Goal: Task Accomplishment & Management: Complete application form

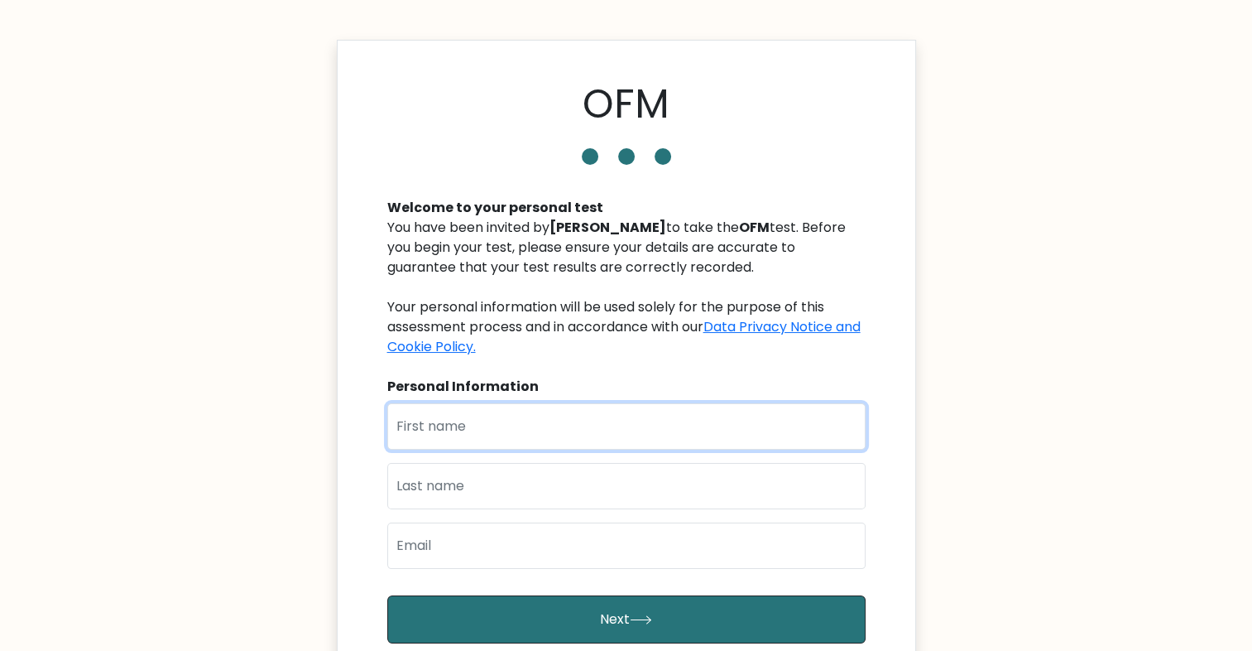
click at [469, 403] on input "text" at bounding box center [626, 426] width 478 height 46
type input "[PERSON_NAME]"
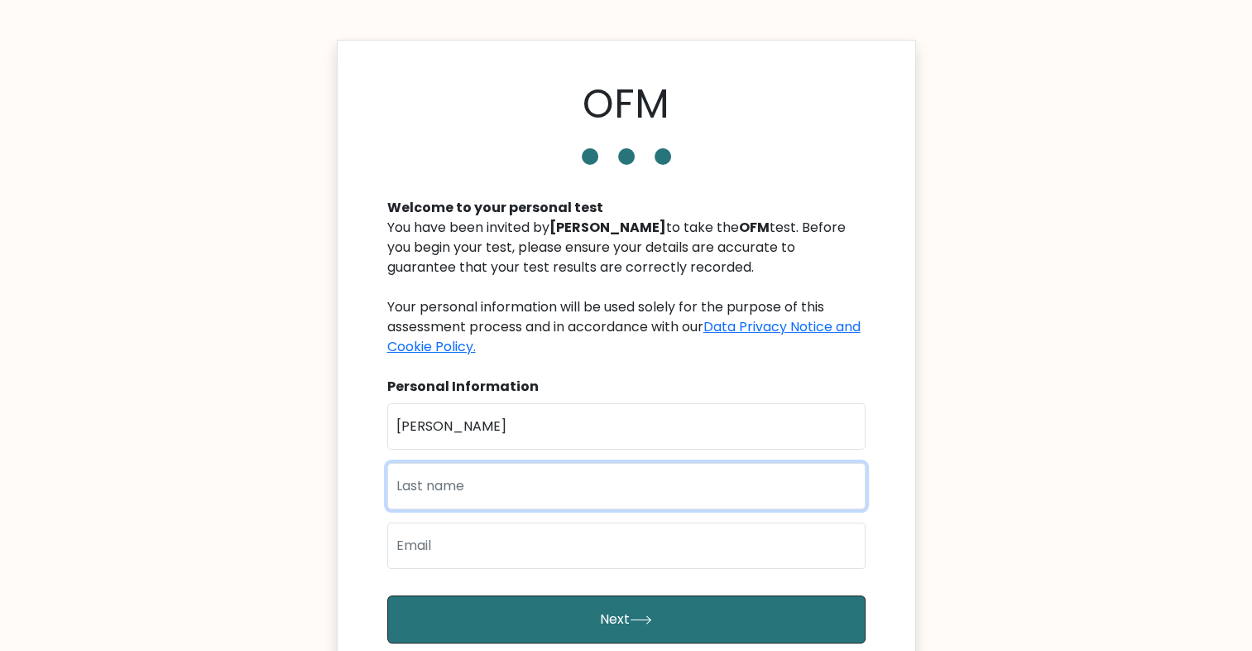
type input "[PERSON_NAME]"
type input "[EMAIL_ADDRESS][DOMAIN_NAME]"
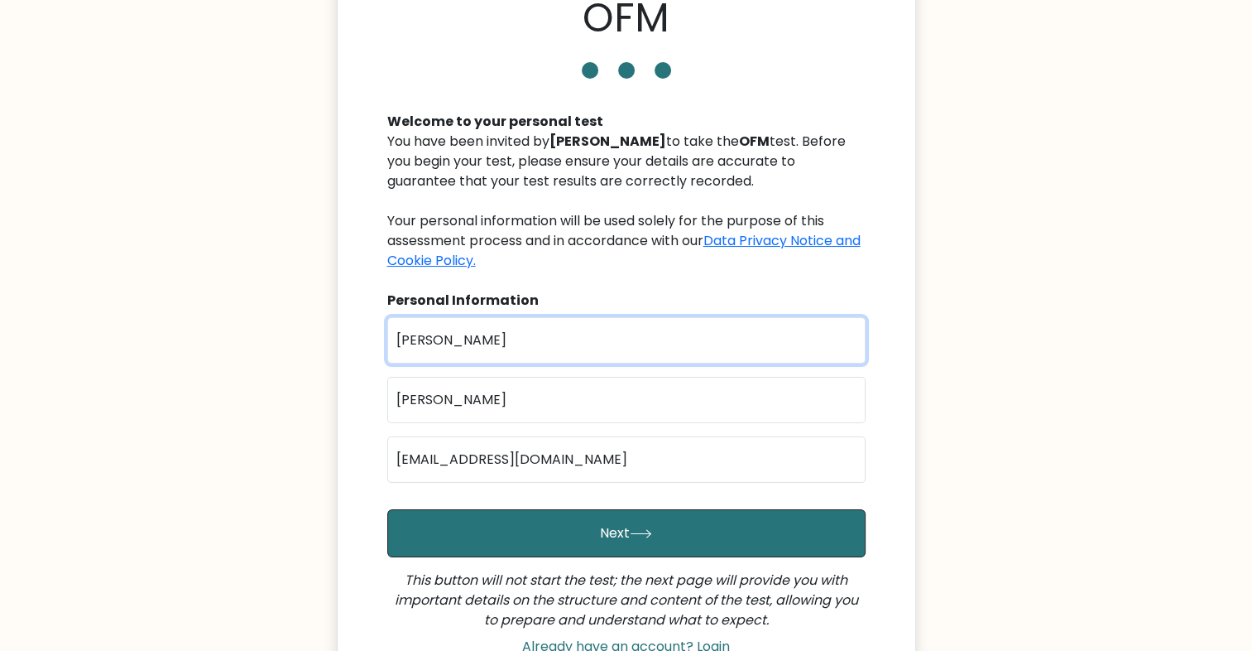
scroll to position [91, 0]
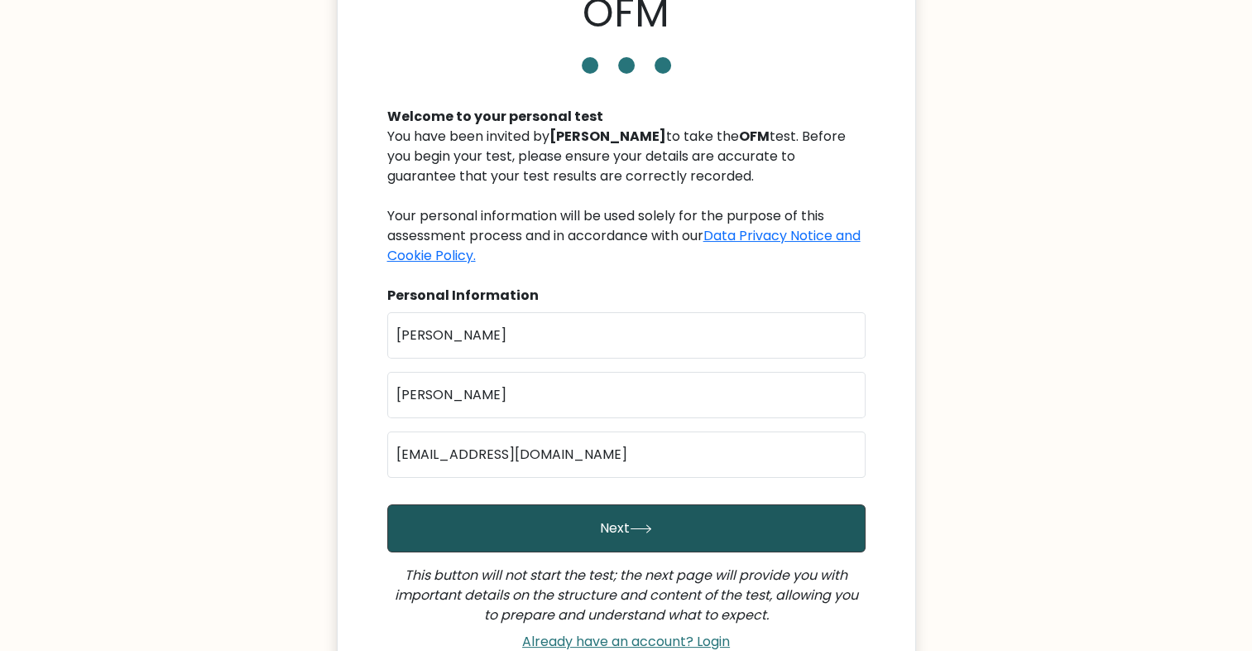
click at [566, 507] on button "Next" at bounding box center [626, 528] width 478 height 48
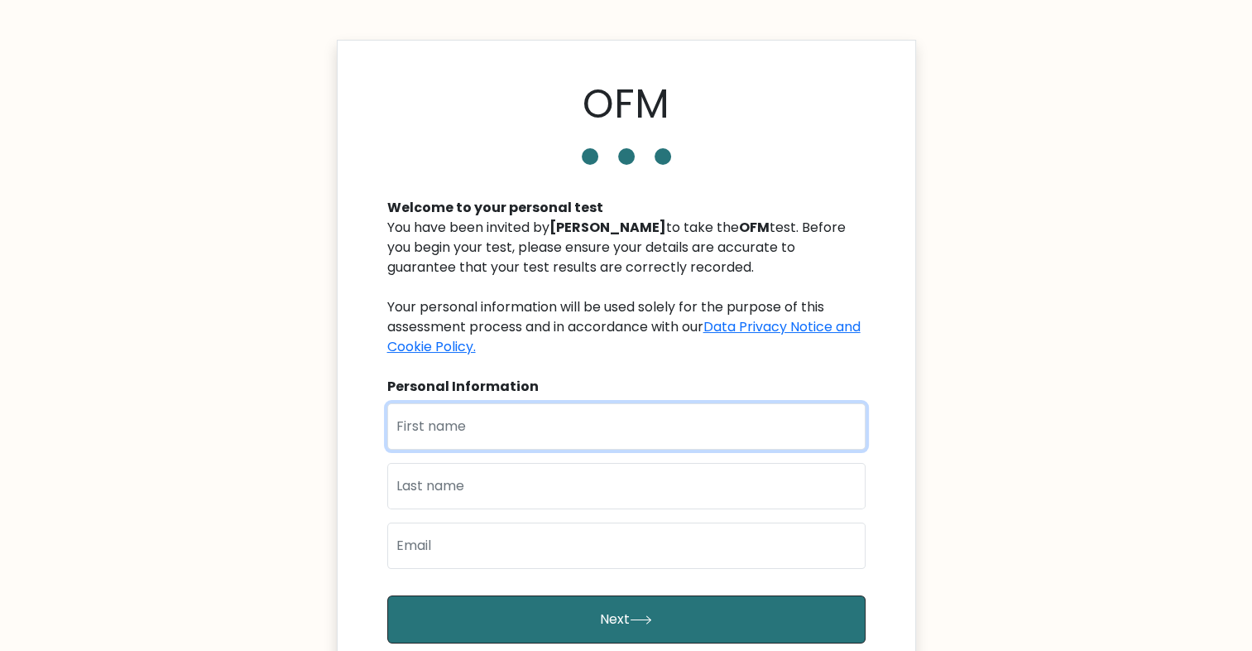
click at [510, 403] on input "text" at bounding box center [626, 426] width 478 height 46
type input "[PERSON_NAME]"
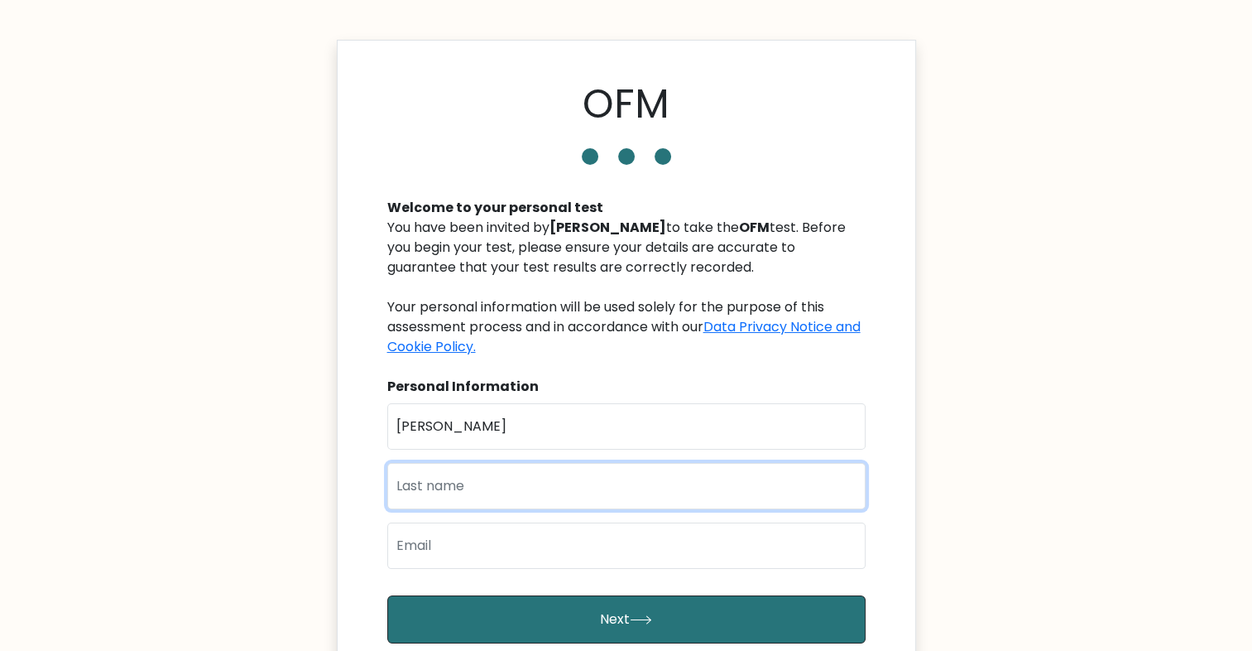
type input "[PERSON_NAME]"
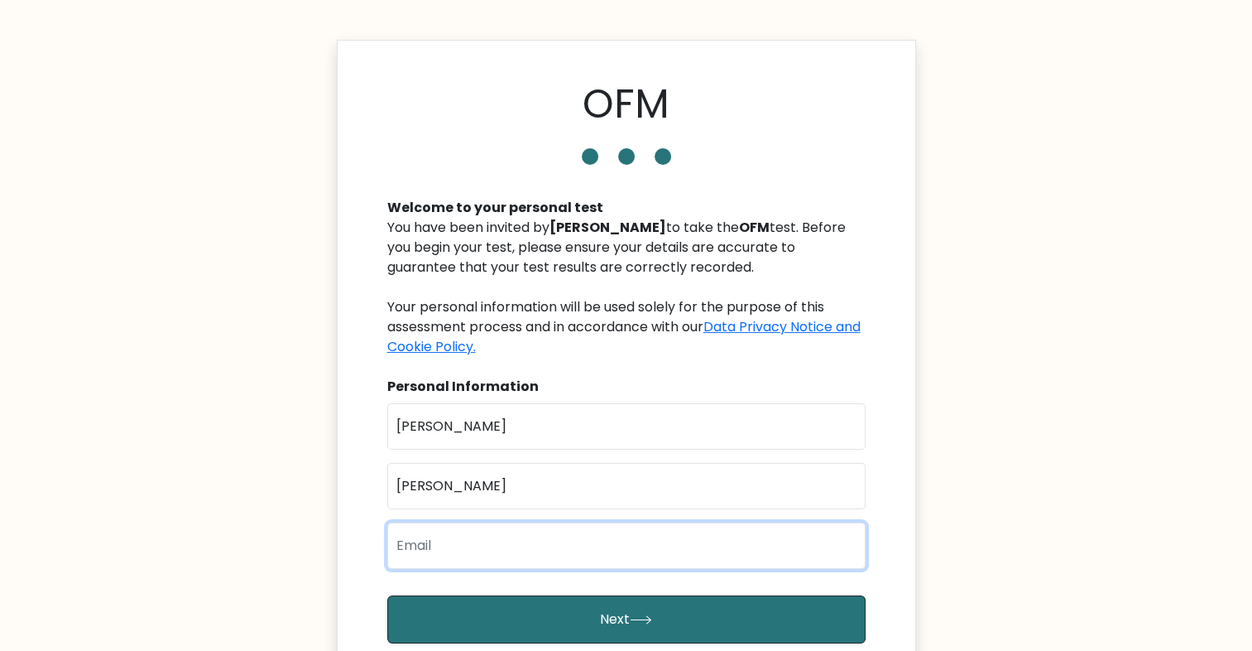
type input "[EMAIL_ADDRESS][DOMAIN_NAME]"
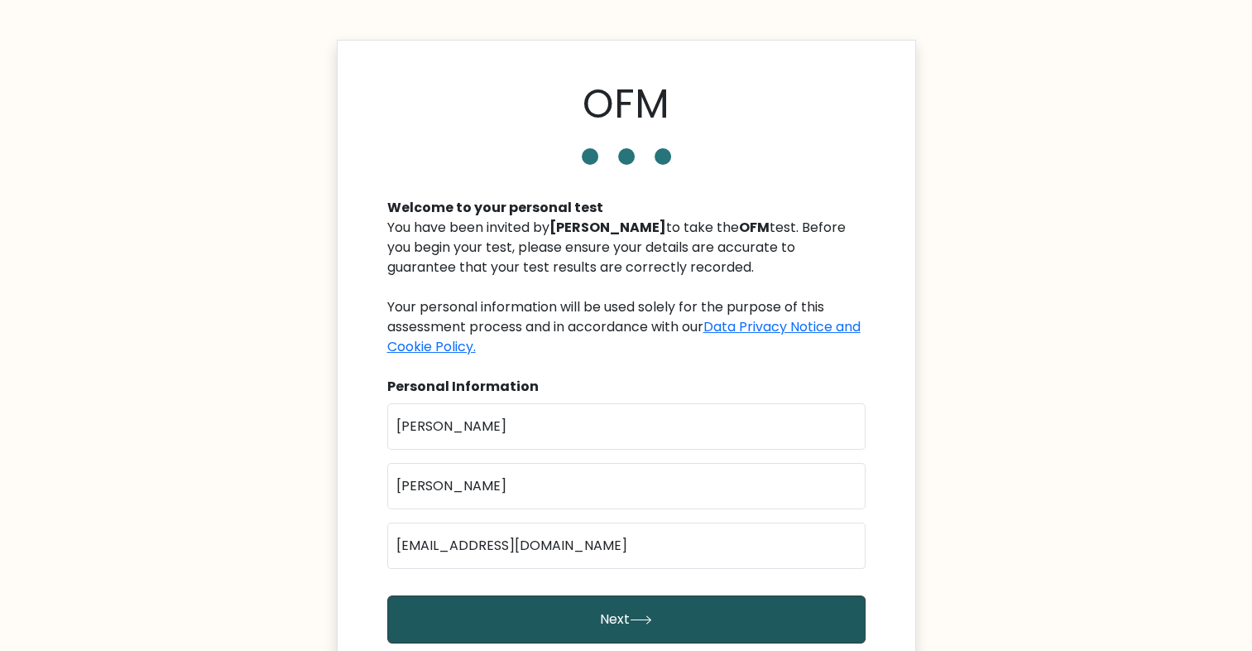
click at [622, 600] on button "Next" at bounding box center [626, 619] width 478 height 48
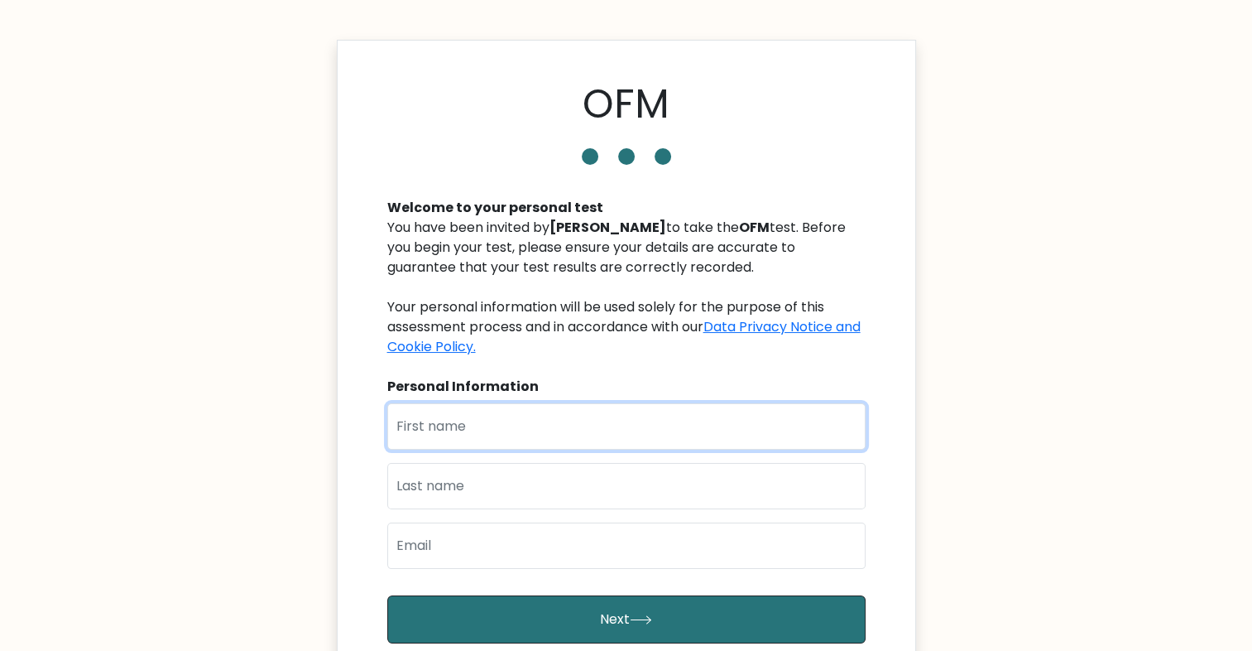
click at [612, 414] on input "text" at bounding box center [626, 426] width 478 height 46
type input "[PERSON_NAME]"
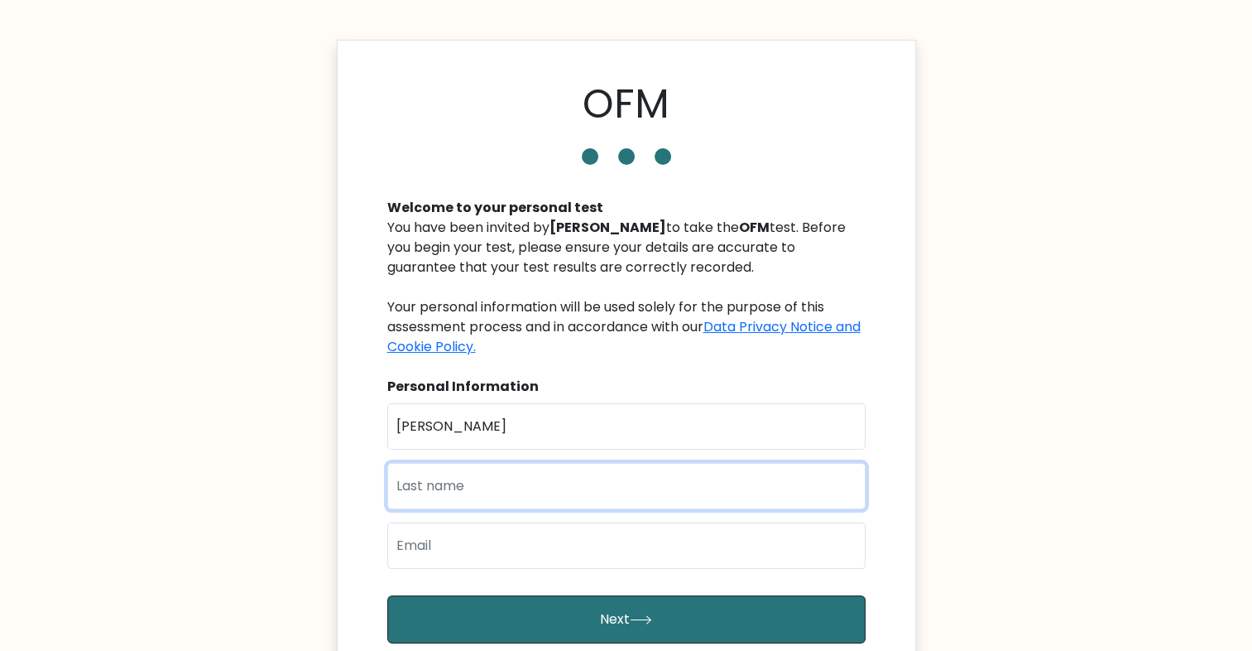
click at [406, 469] on input "text" at bounding box center [626, 486] width 478 height 46
type input "[PERSON_NAME]"
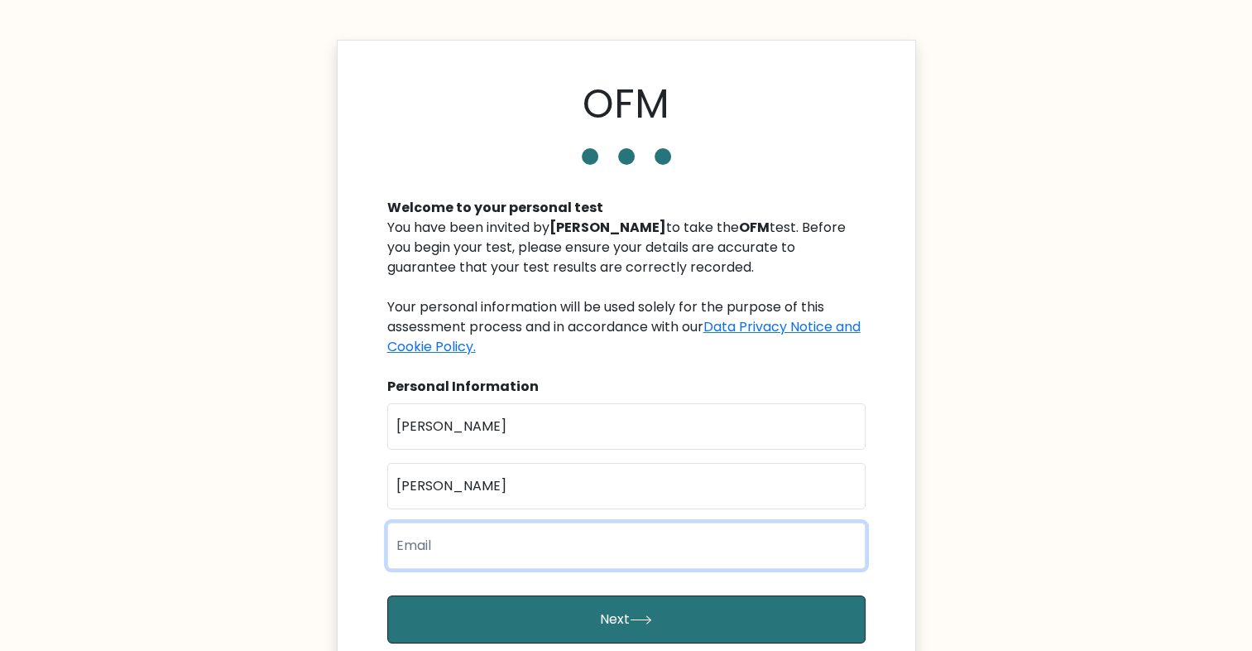
click at [412, 522] on input "email" at bounding box center [626, 545] width 478 height 46
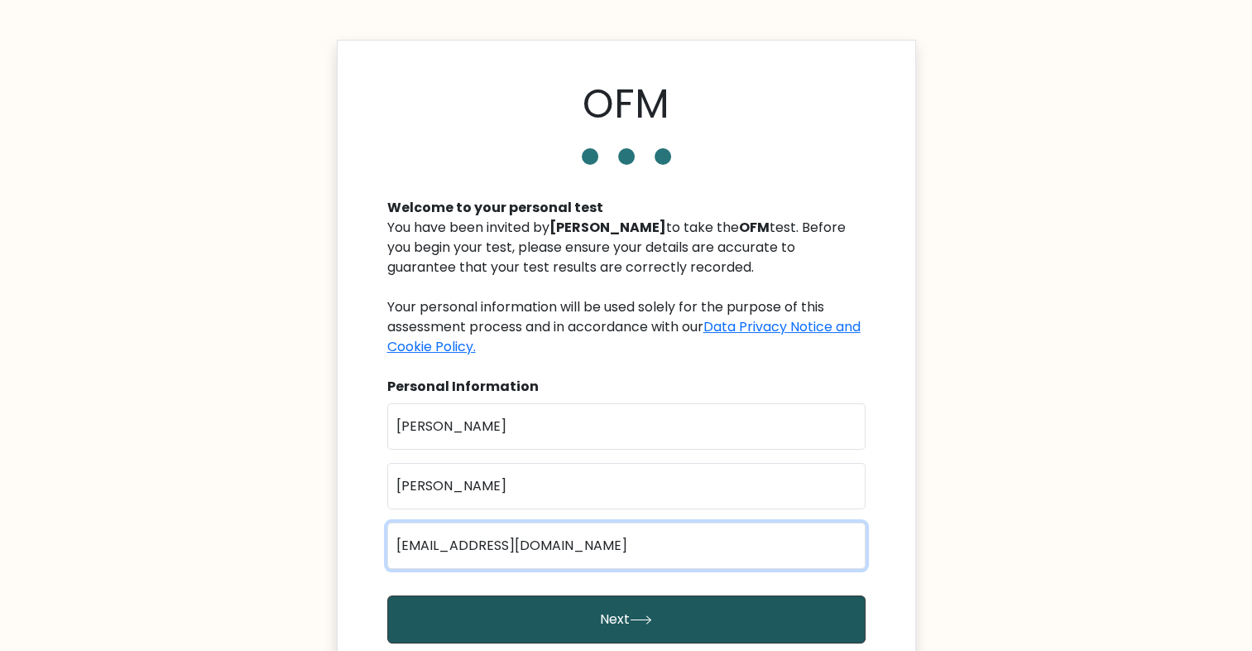
type input "[EMAIL_ADDRESS][DOMAIN_NAME]"
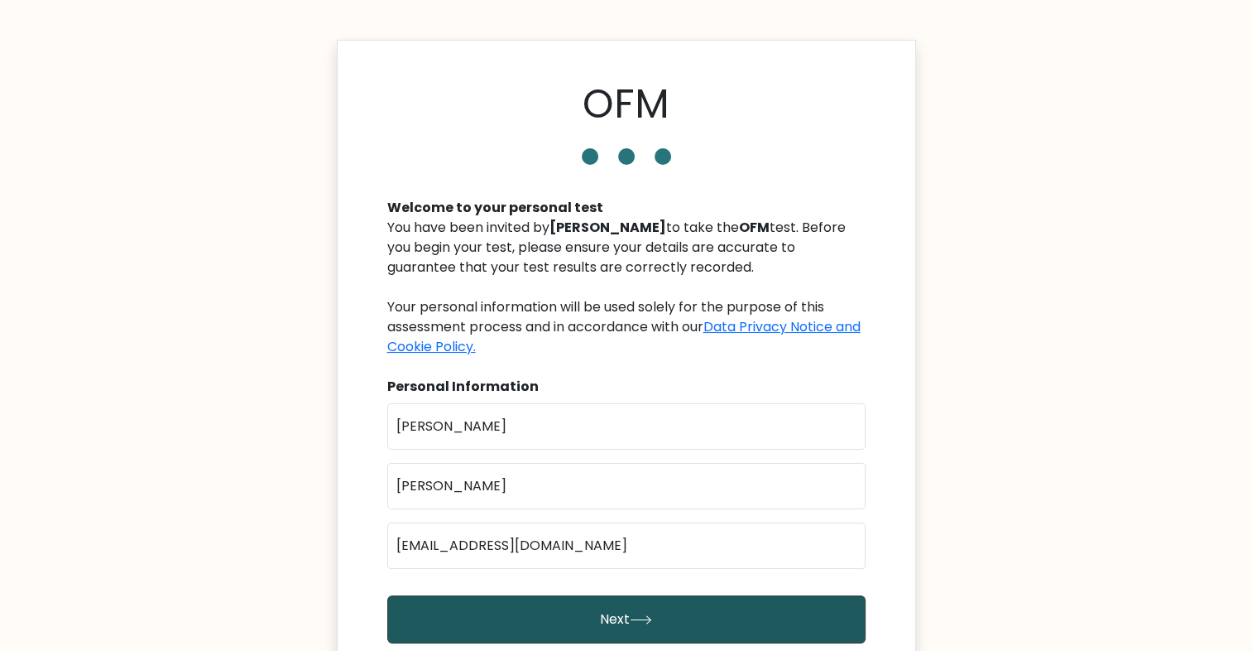
click at [516, 599] on button "Next" at bounding box center [626, 619] width 478 height 48
